Goal: Navigation & Orientation: Find specific page/section

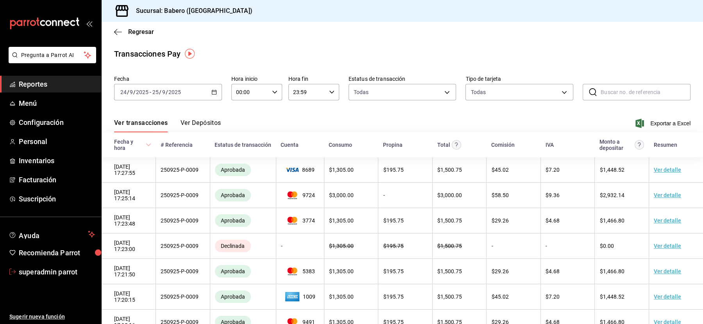
click at [43, 261] on ul "Ayuda Recomienda Parrot superadmin parrot" at bounding box center [50, 254] width 101 height 54
click at [51, 273] on span "superadmin parrot" at bounding box center [57, 272] width 76 height 11
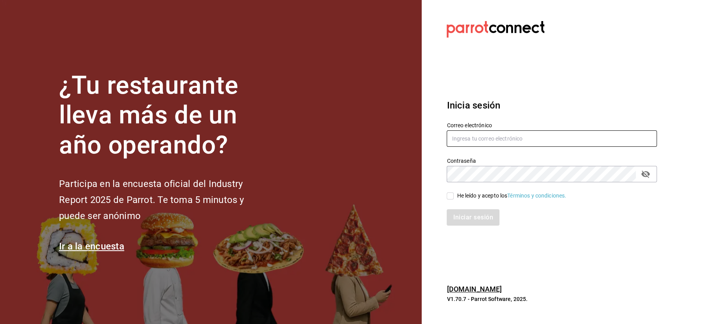
click at [511, 141] on input "text" at bounding box center [552, 138] width 210 height 16
click at [511, 141] on input "cafeandrea@cdmx.com" at bounding box center [552, 138] width 210 height 16
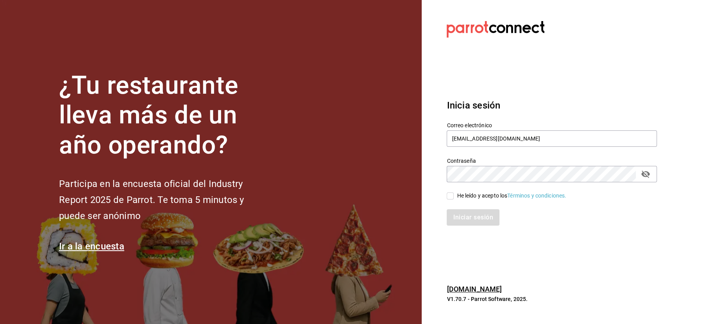
type input "lapanera@xico.com"
click at [472, 197] on div "He leído y acepto los Términos y condiciones." at bounding box center [511, 196] width 109 height 8
click at [454, 197] on input "He leído y acepto los Términos y condiciones." at bounding box center [450, 196] width 7 height 7
checkbox input "true"
click at [472, 214] on button "Iniciar sesión" at bounding box center [473, 217] width 53 height 16
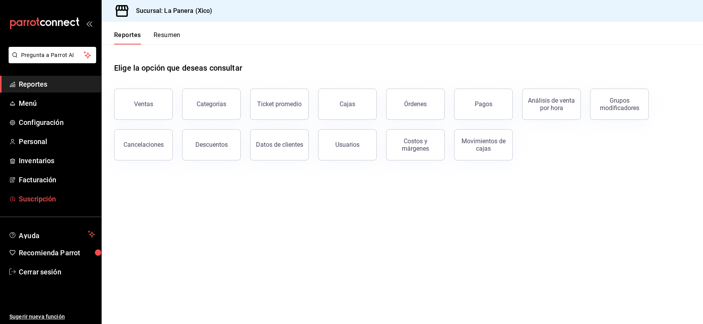
click at [42, 197] on span "Suscripción" at bounding box center [57, 199] width 76 height 11
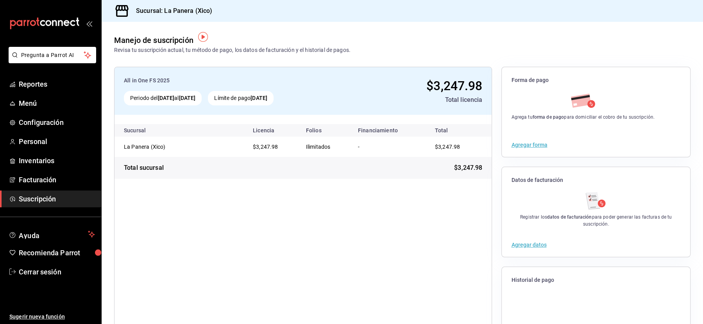
scroll to position [9, 0]
